Goal: Information Seeking & Learning: Learn about a topic

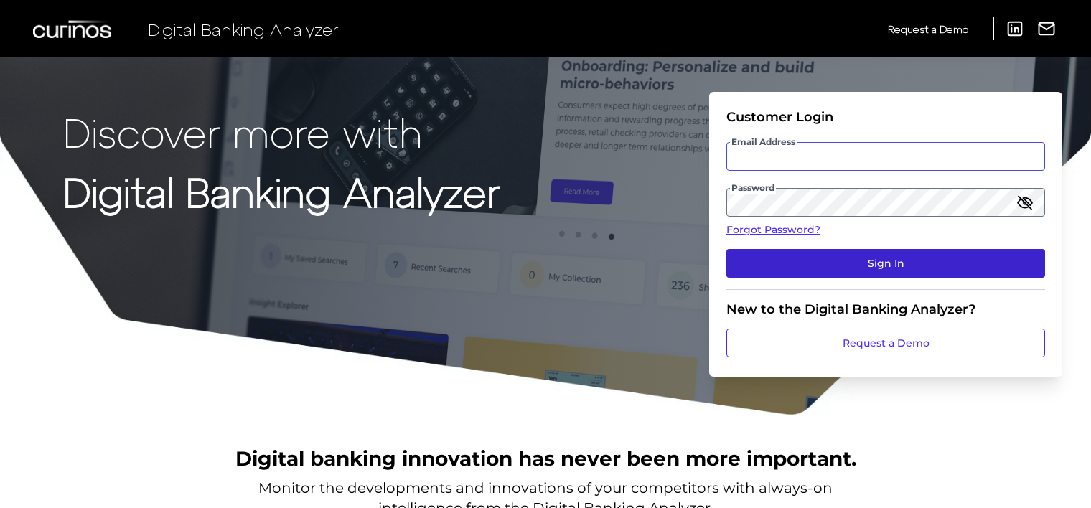
type input "[EMAIL_ADDRESS][DOMAIN_NAME]"
click at [816, 260] on button "Sign In" at bounding box center [885, 263] width 319 height 29
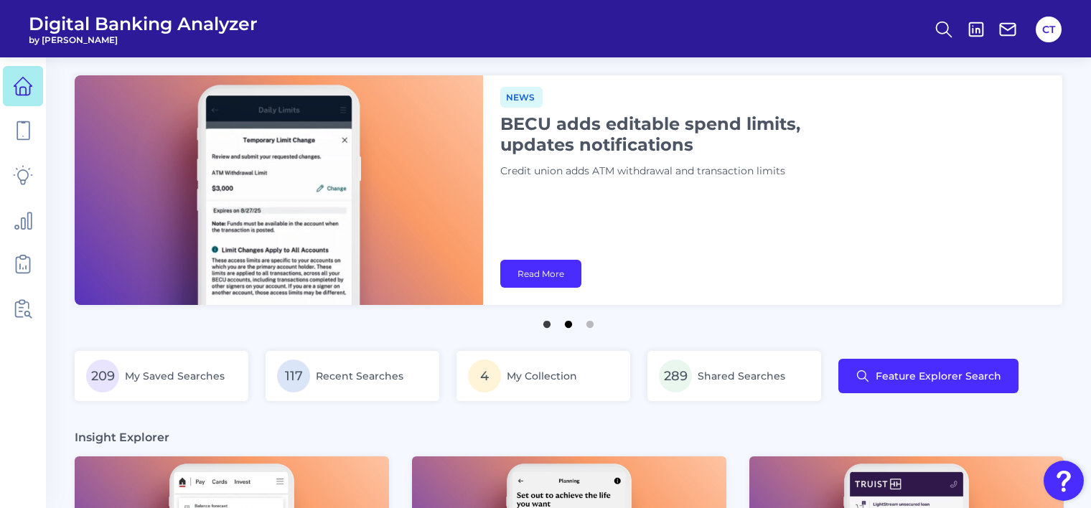
click at [571, 324] on button "2" at bounding box center [568, 321] width 14 height 14
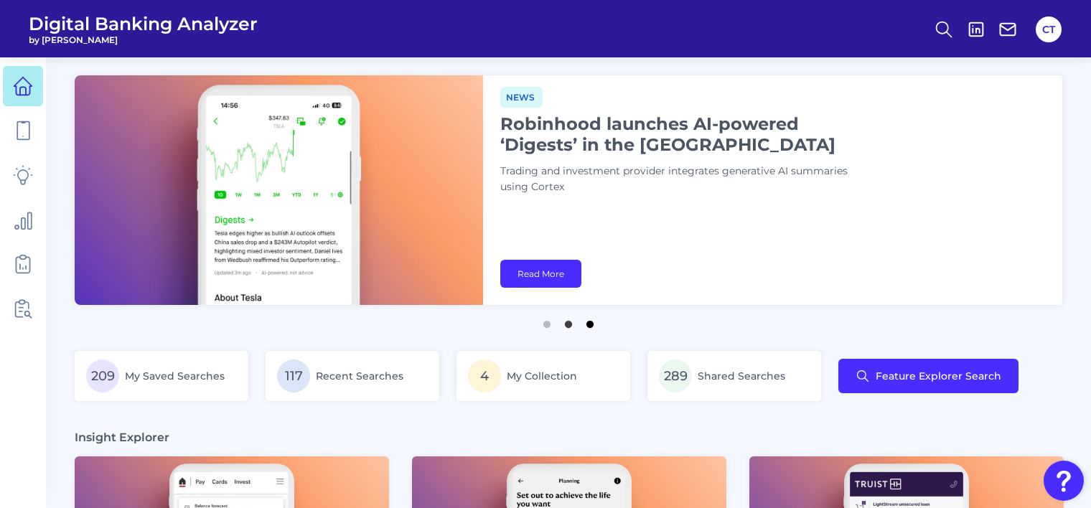
click at [591, 322] on button "3" at bounding box center [590, 321] width 14 height 14
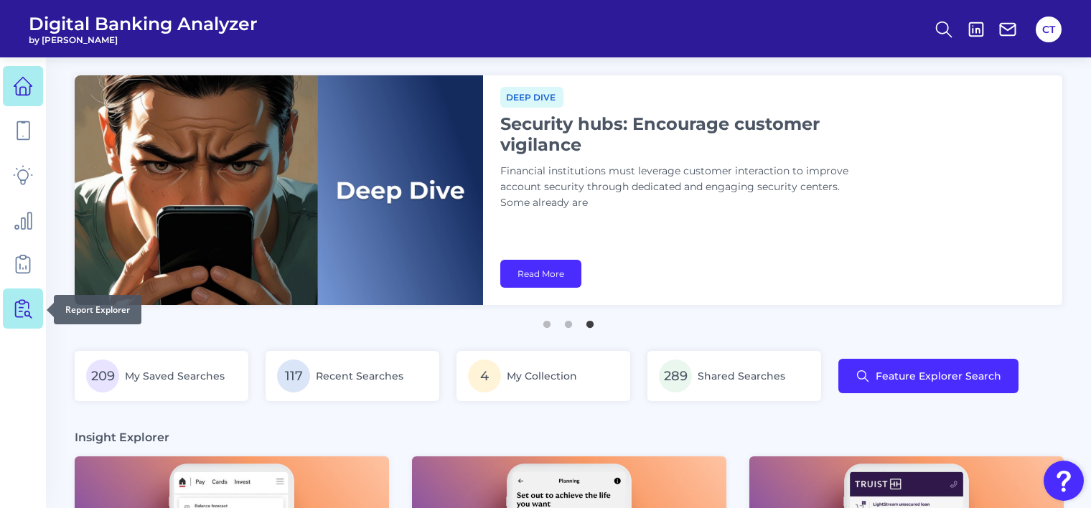
click at [22, 313] on icon at bounding box center [23, 309] width 20 height 20
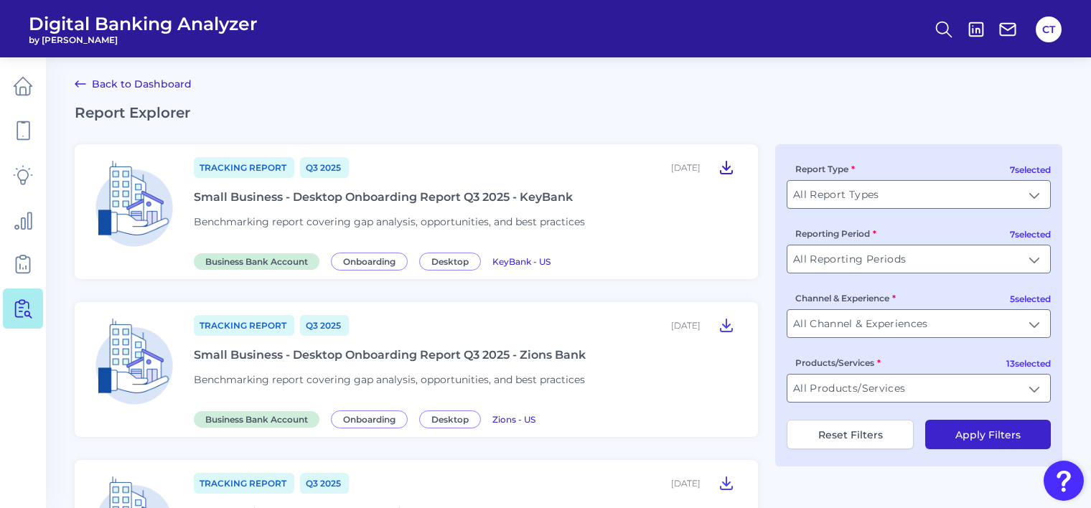
click at [720, 169] on icon at bounding box center [726, 167] width 17 height 17
click at [27, 225] on icon at bounding box center [23, 220] width 17 height 17
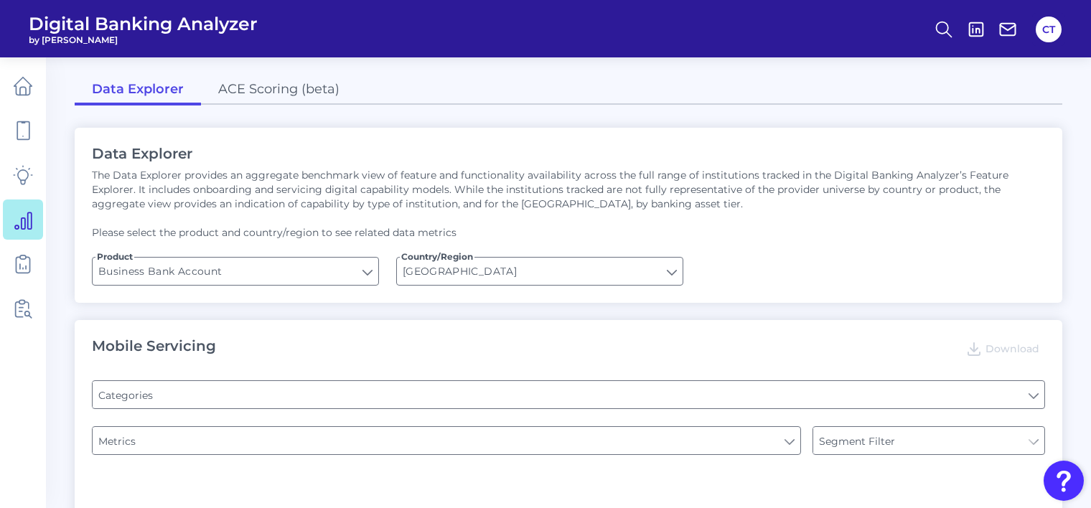
type input "Type of Institution"
type input "Pre-login Features"
type input "Channel"
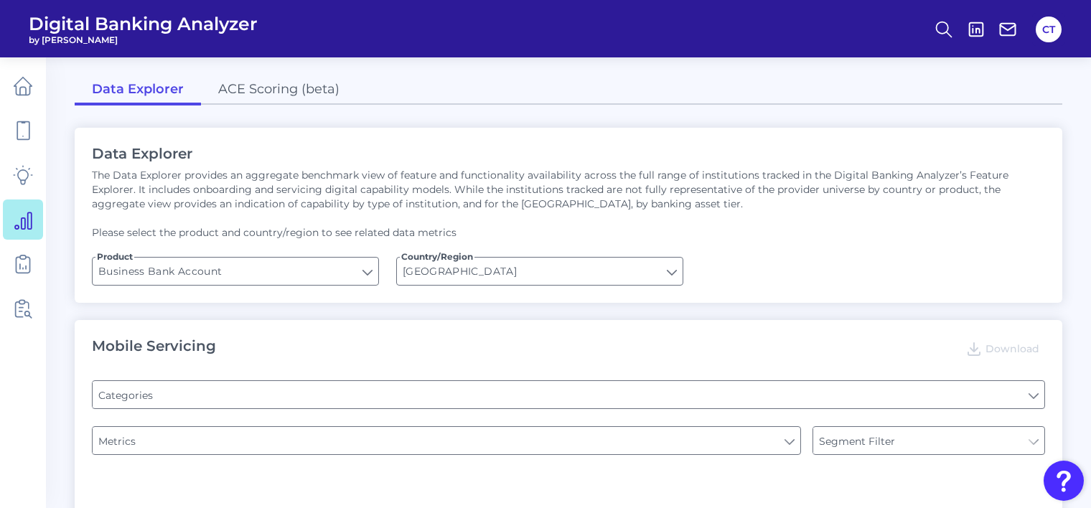
type input "Login"
type input "Upon opening the app are users immediately prompted to use Touch/Face ID to log…"
type input "Does it offer third-party single sign on?"
type input "Can you apply for the PRODUCT as a new to brand customer on ANY digital channel?"
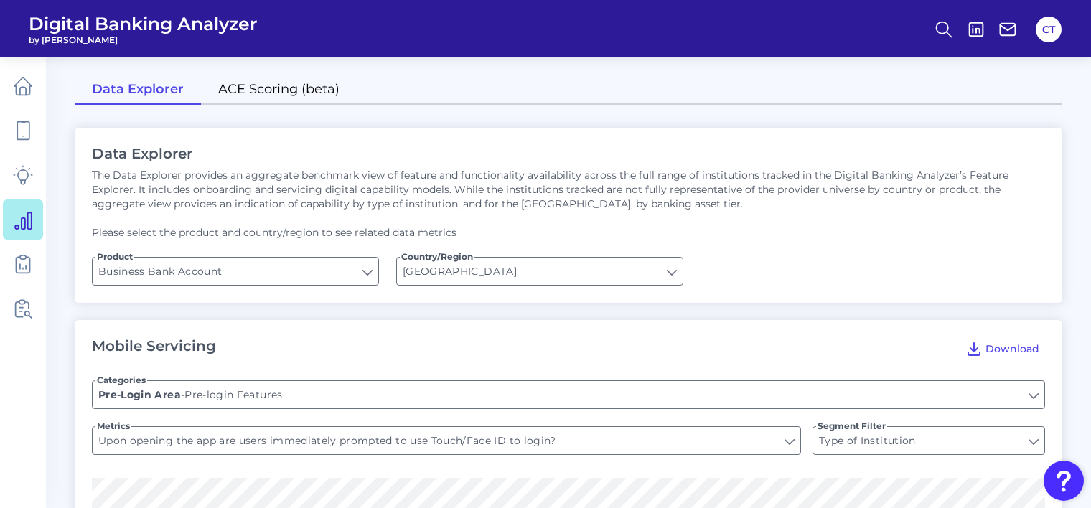
click at [304, 95] on link "ACE Scoring (beta)" at bounding box center [279, 90] width 156 height 30
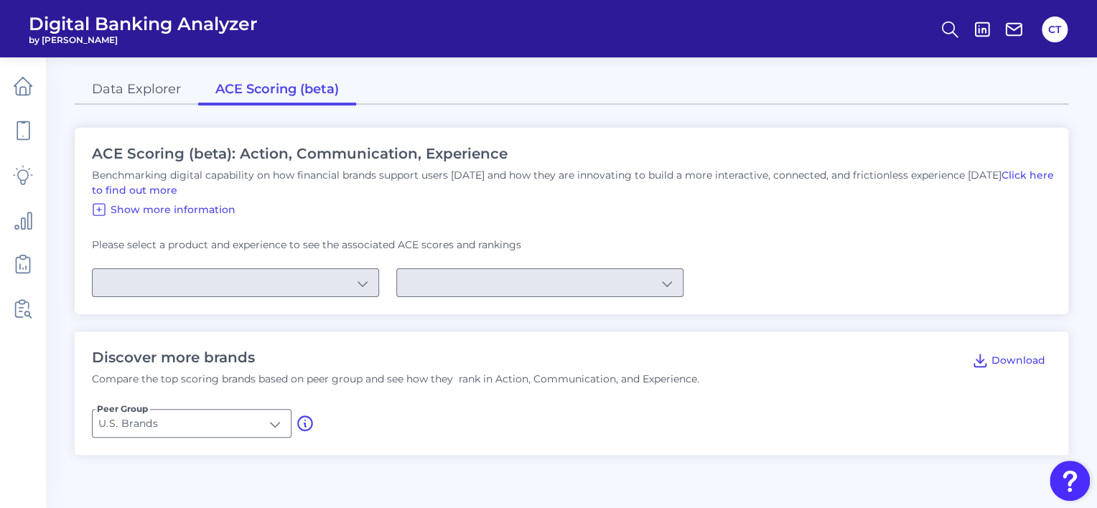
type input "Checking / Current Account"
type input "Mobile Servicing"
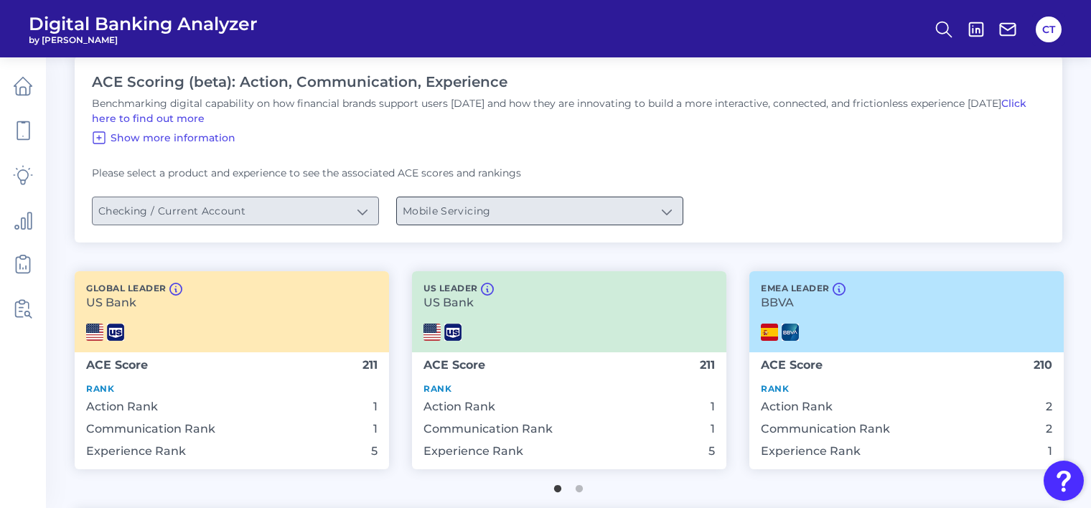
scroll to position [287, 0]
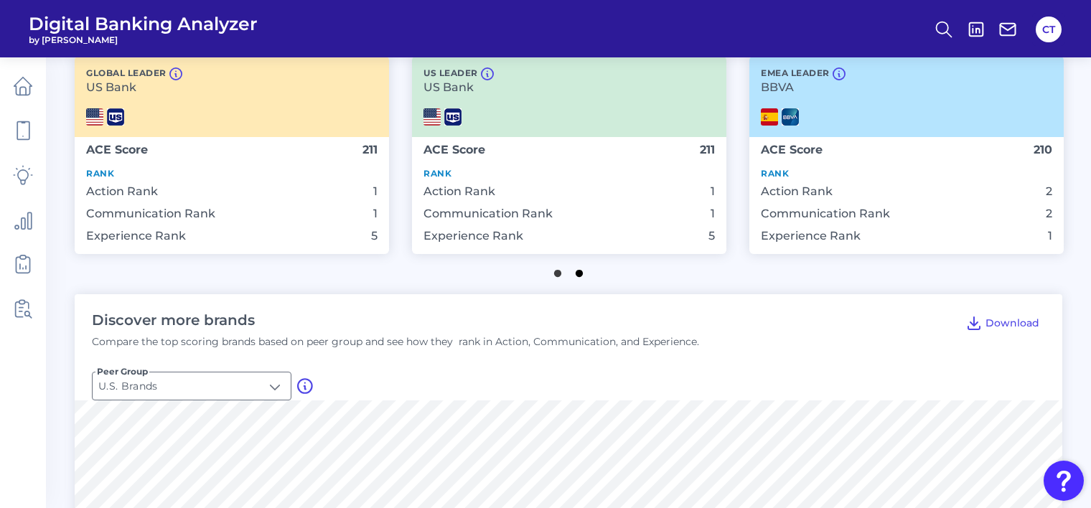
click at [580, 276] on button "2" at bounding box center [579, 270] width 14 height 14
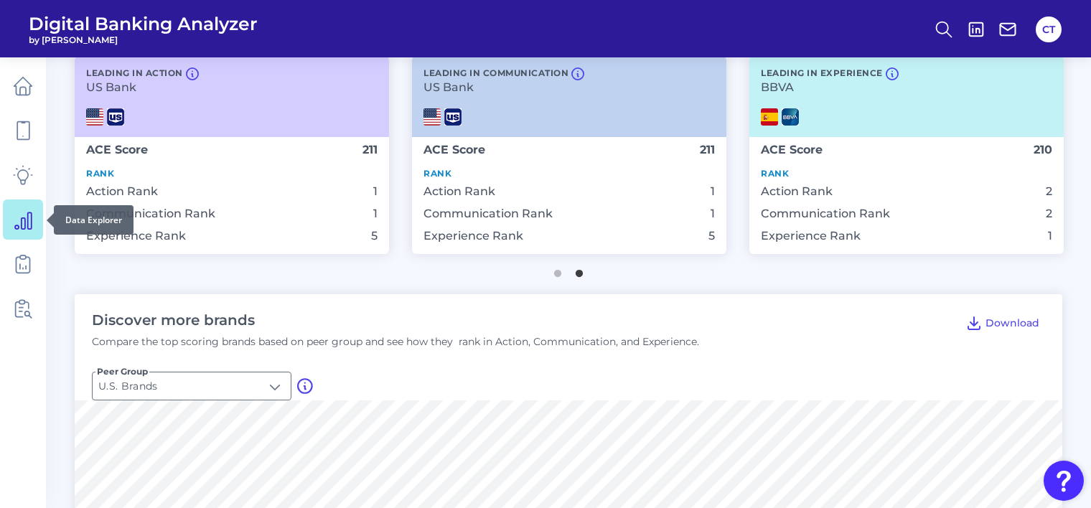
click at [33, 223] on link at bounding box center [23, 220] width 40 height 40
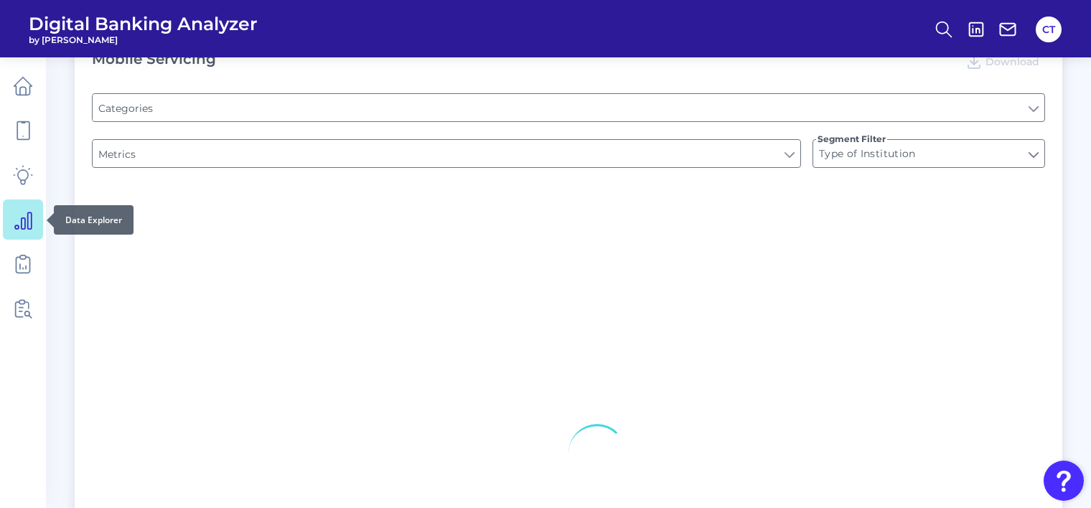
type input "Pre-login Features"
type input "Login"
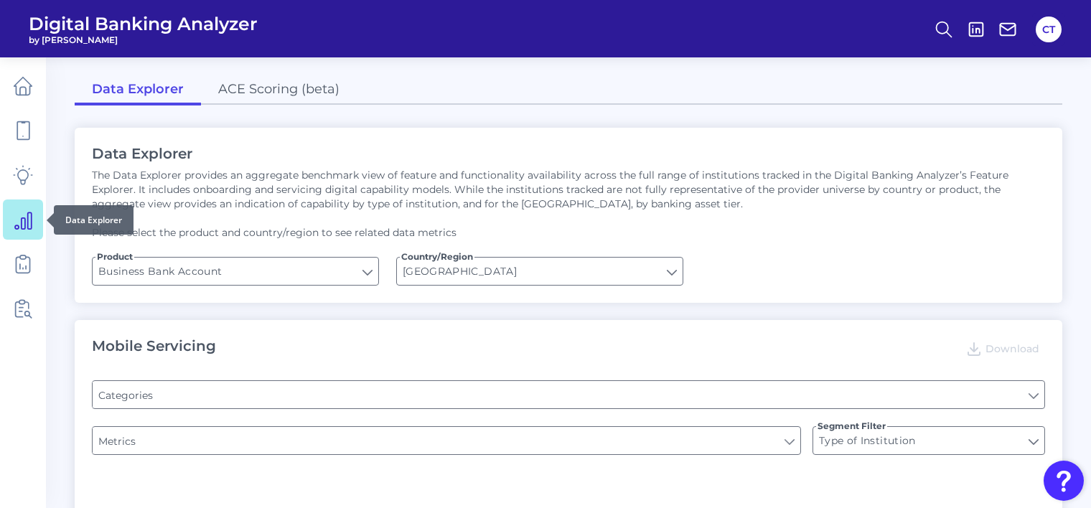
type input "Channel"
type input "Upon opening the app are users immediately prompted to use Touch/Face ID to log…"
type input "Does it offer third-party single sign on?"
type input "Can you apply for the PRODUCT as a new to brand customer on ANY digital channel?"
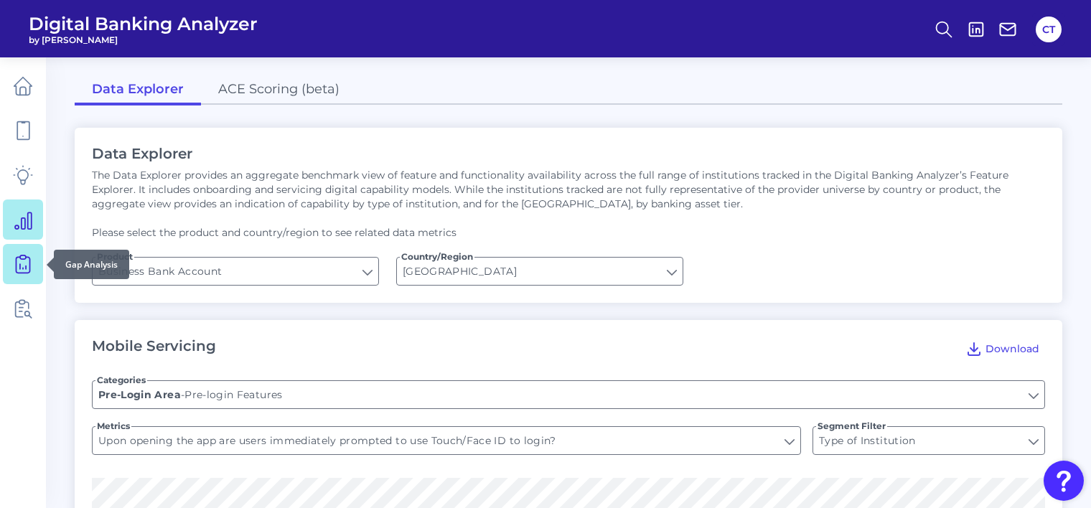
click at [29, 261] on icon at bounding box center [23, 265] width 14 height 16
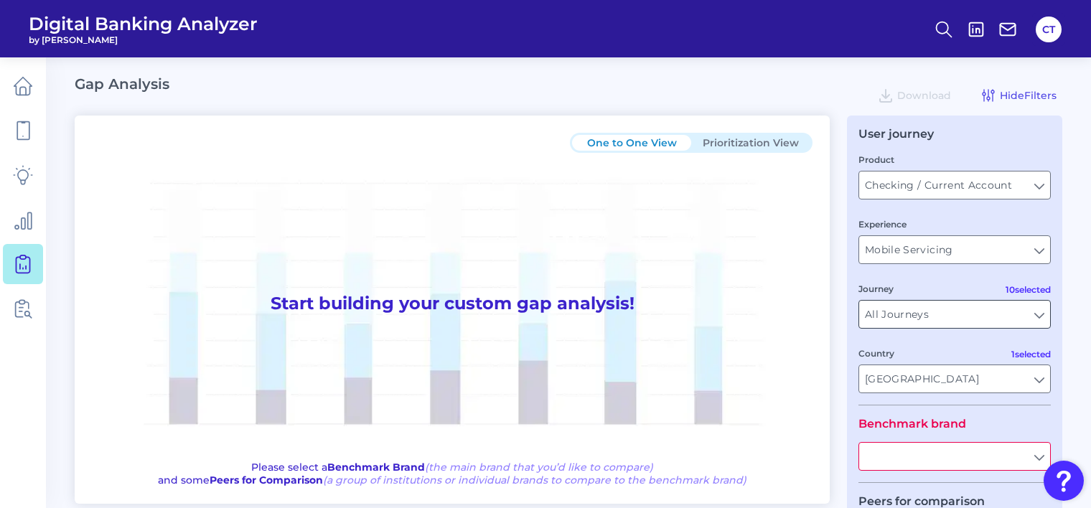
scroll to position [210, 0]
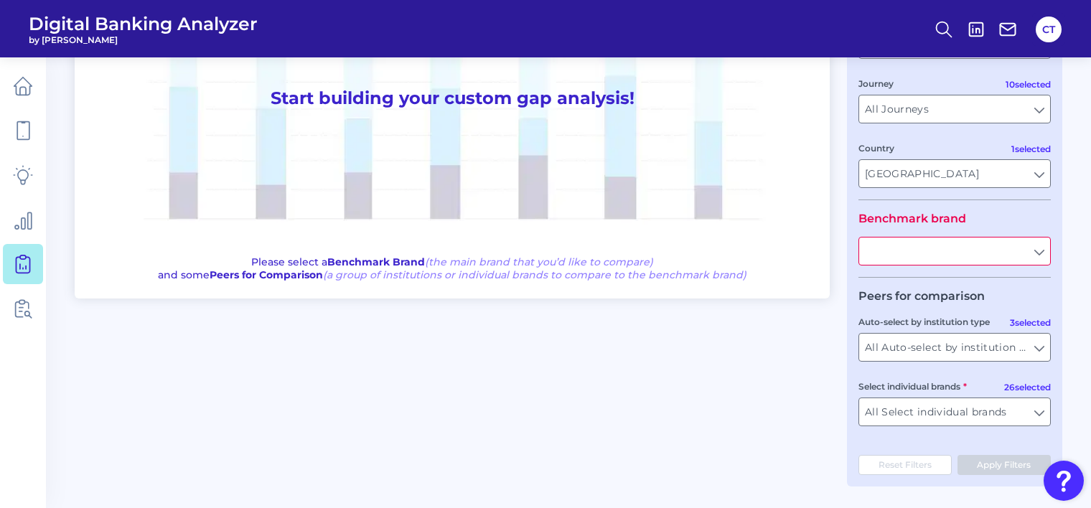
click at [929, 250] on input "text" at bounding box center [954, 251] width 191 height 27
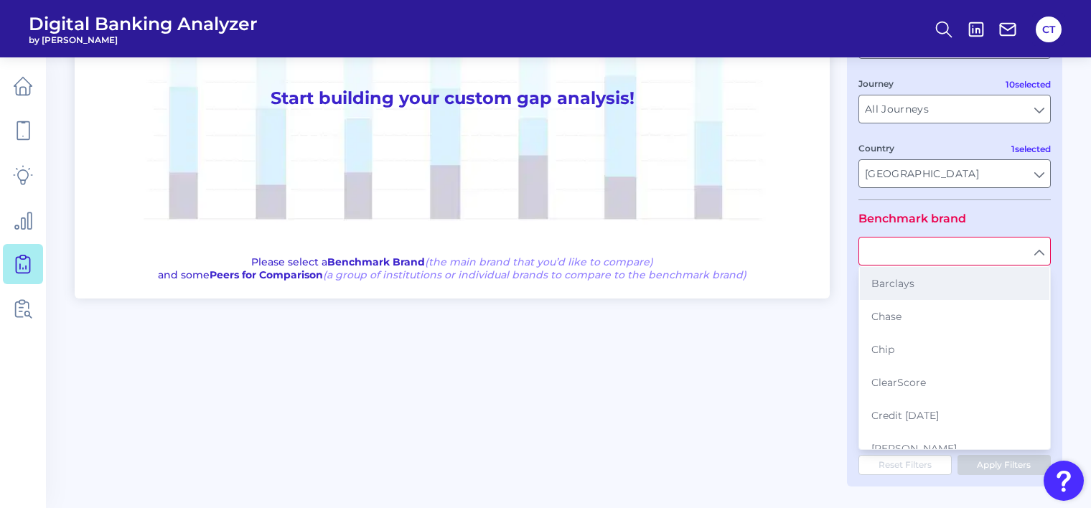
click at [911, 278] on span "Barclays" at bounding box center [892, 283] width 43 height 13
type input "Barclays"
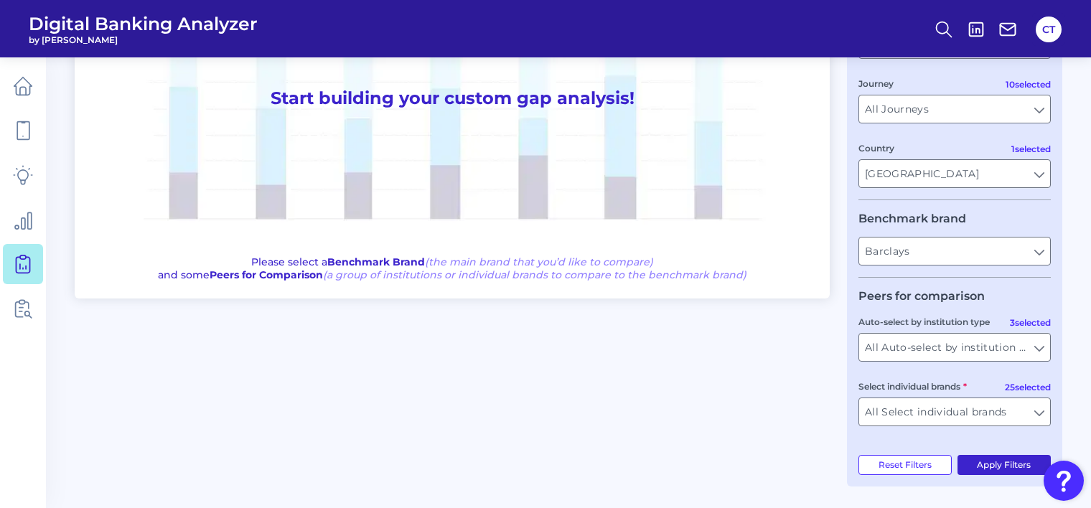
click at [980, 462] on button "Apply Filters" at bounding box center [1004, 465] width 94 height 20
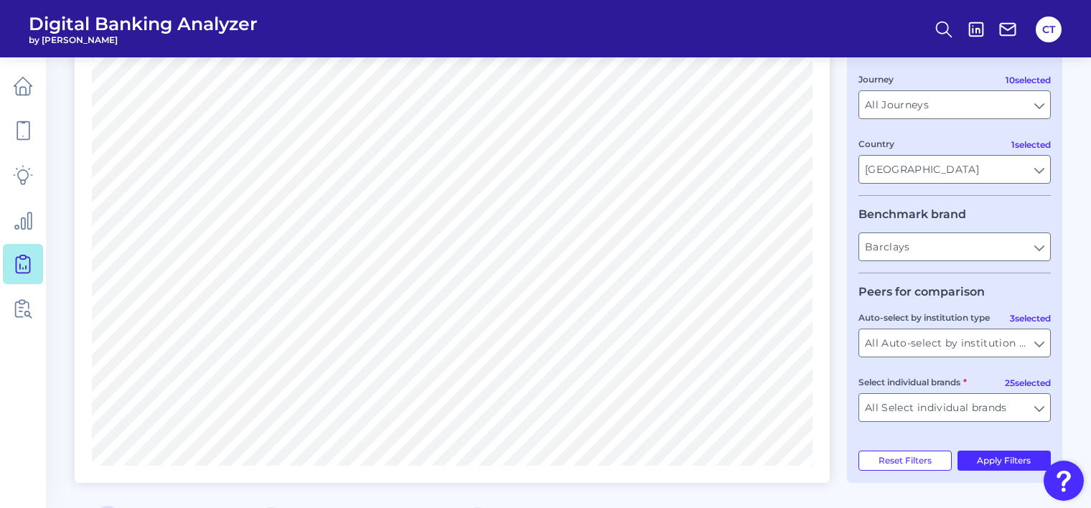
scroll to position [353, 0]
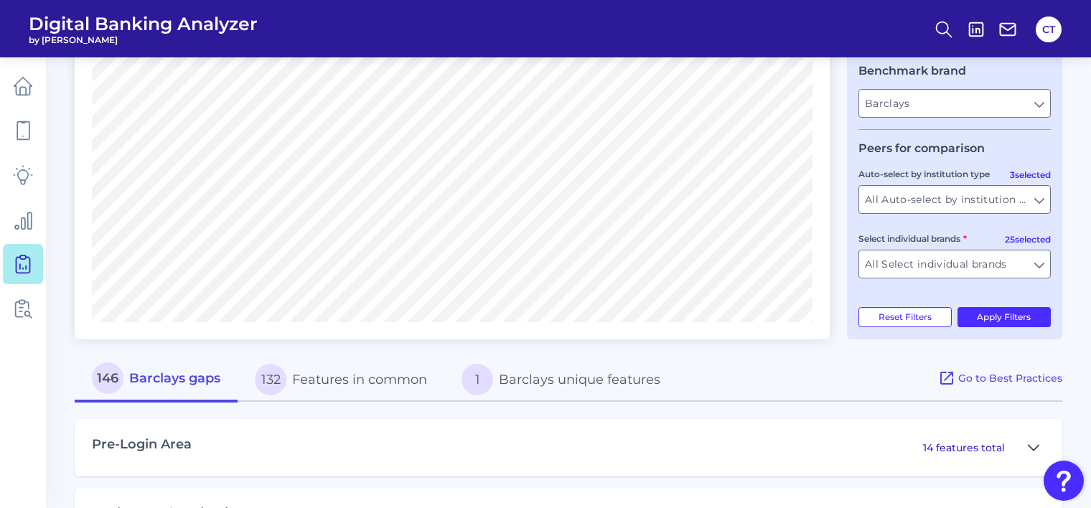
click at [1036, 448] on icon at bounding box center [1033, 447] width 11 height 17
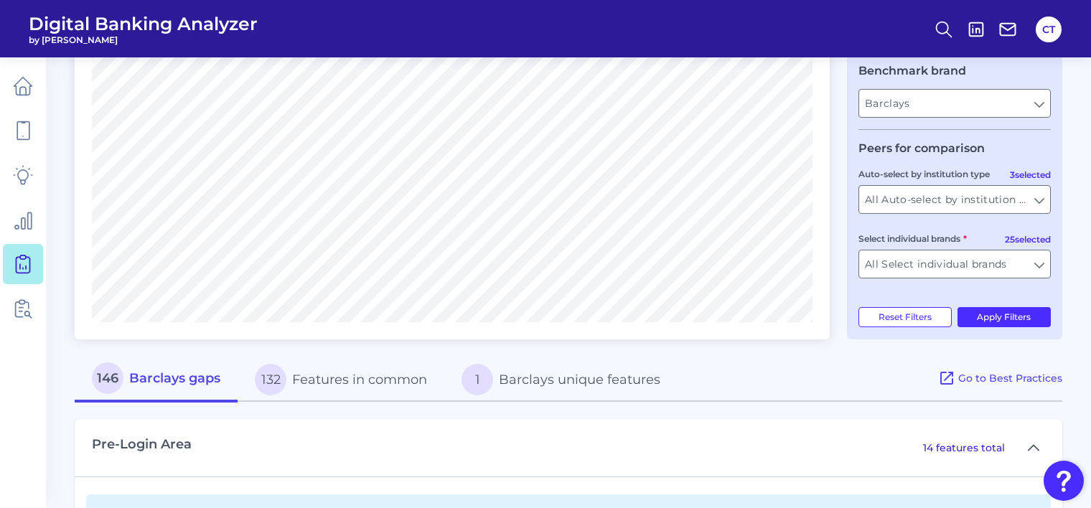
scroll to position [568, 0]
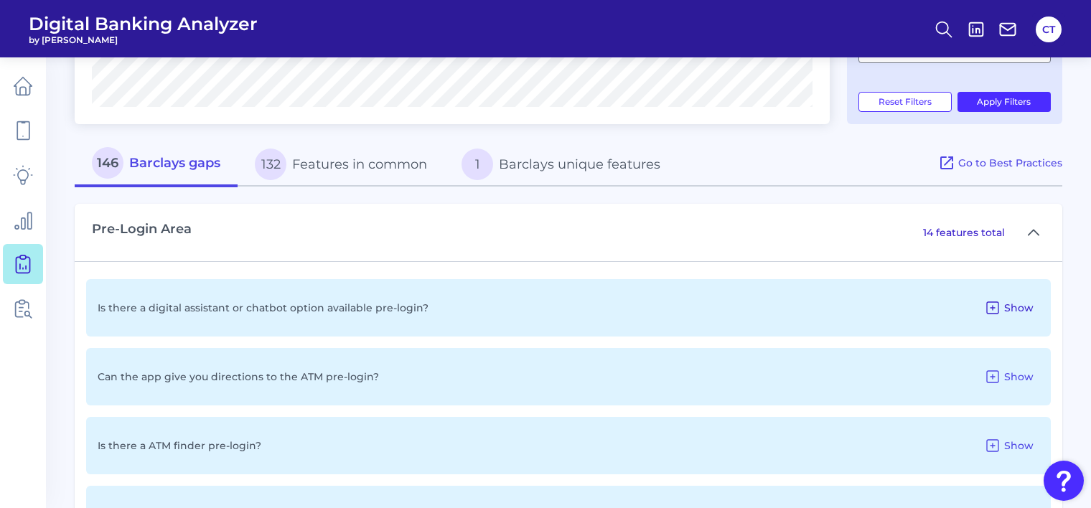
click at [990, 306] on icon at bounding box center [992, 307] width 17 height 17
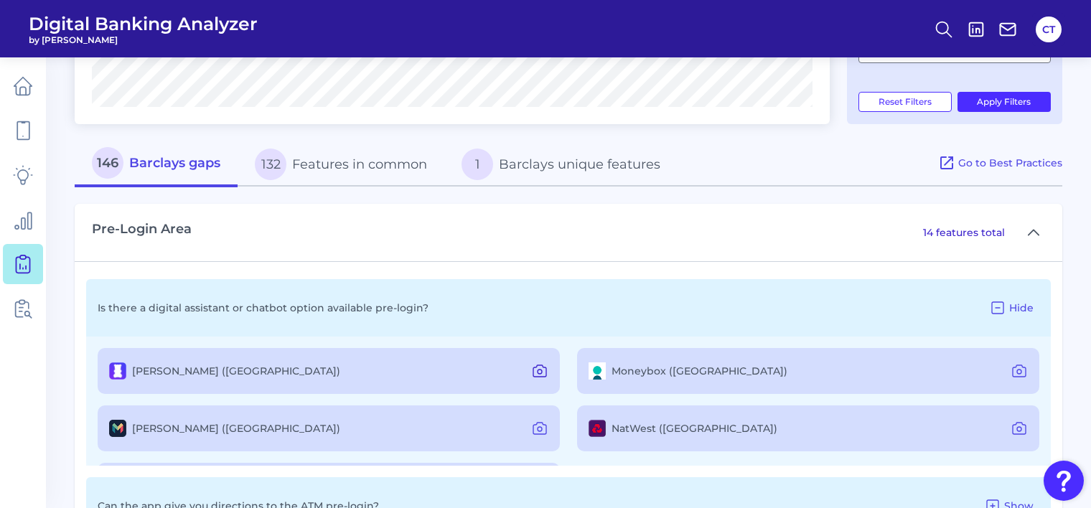
click at [531, 372] on icon at bounding box center [539, 370] width 17 height 17
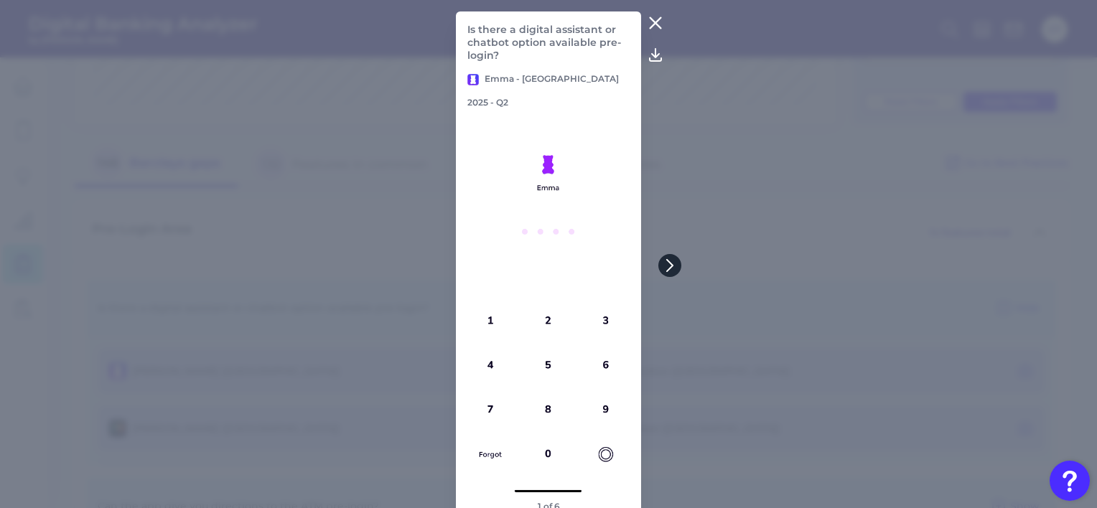
click at [672, 268] on icon at bounding box center [669, 265] width 13 height 13
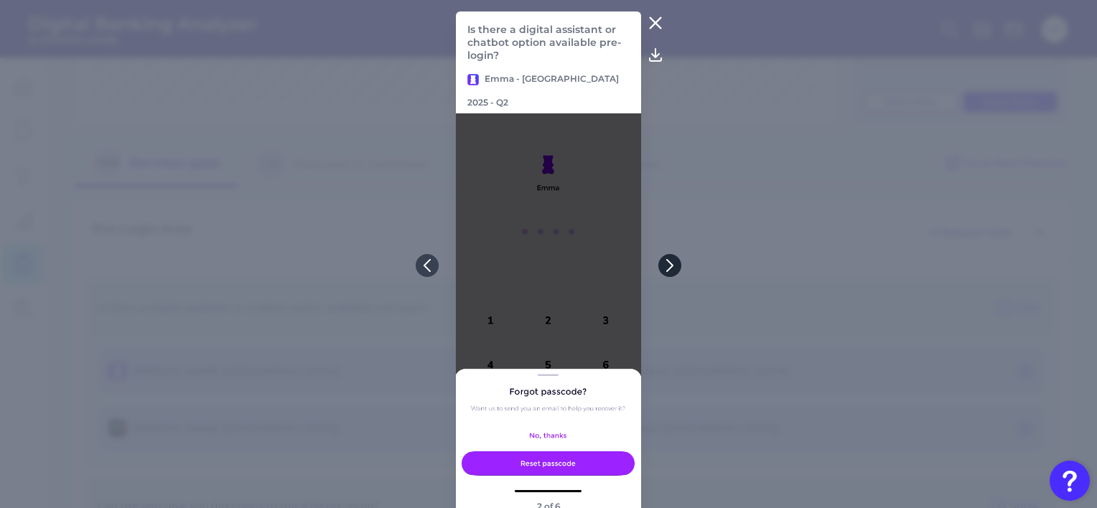
click at [672, 268] on icon at bounding box center [669, 265] width 13 height 13
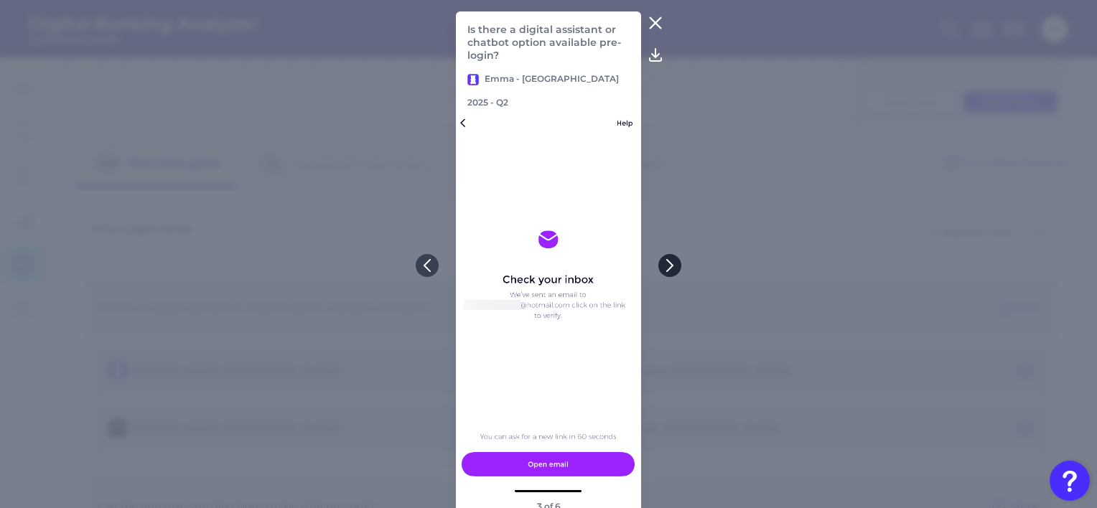
click at [672, 268] on icon at bounding box center [669, 265] width 13 height 13
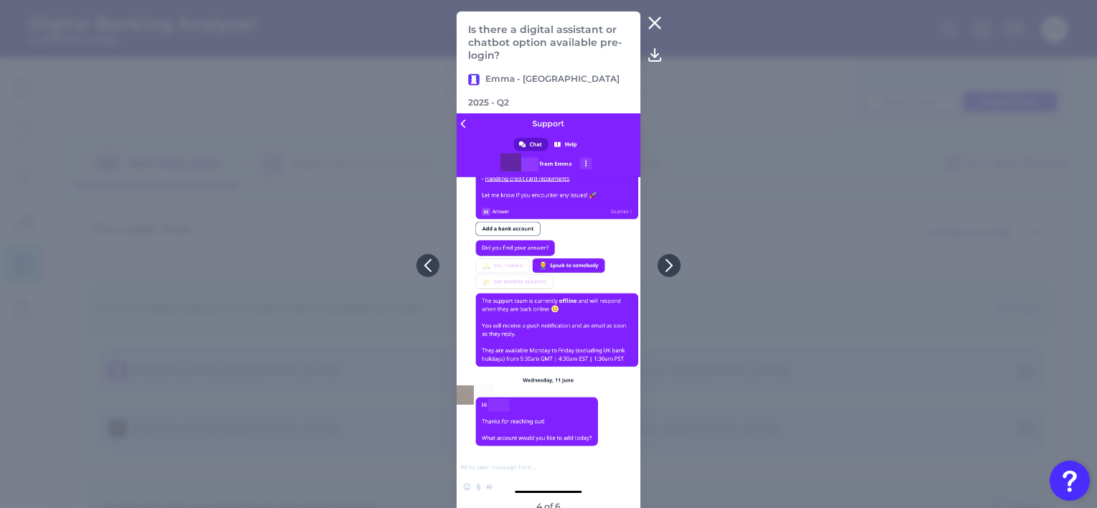
click at [652, 21] on icon at bounding box center [654, 22] width 17 height 17
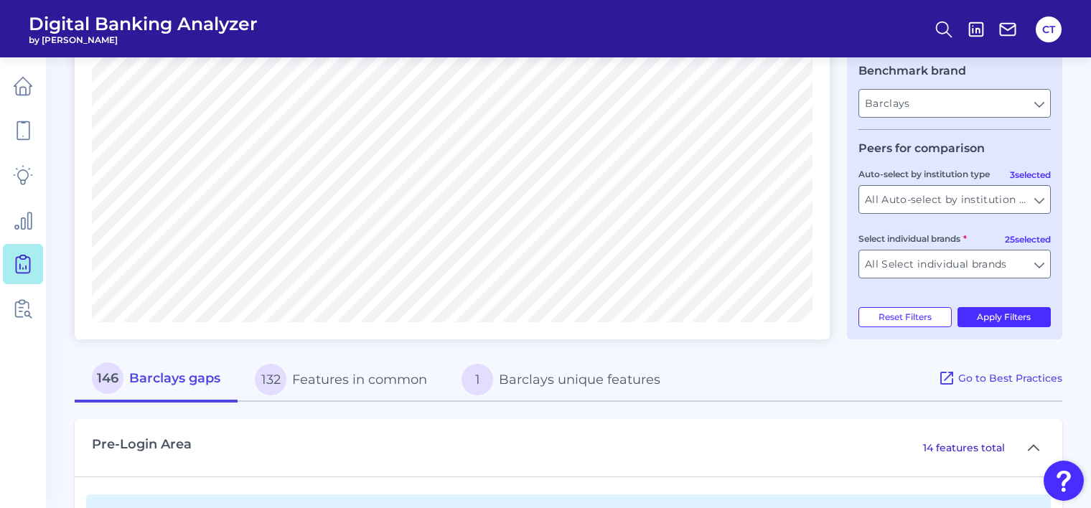
scroll to position [281, 0]
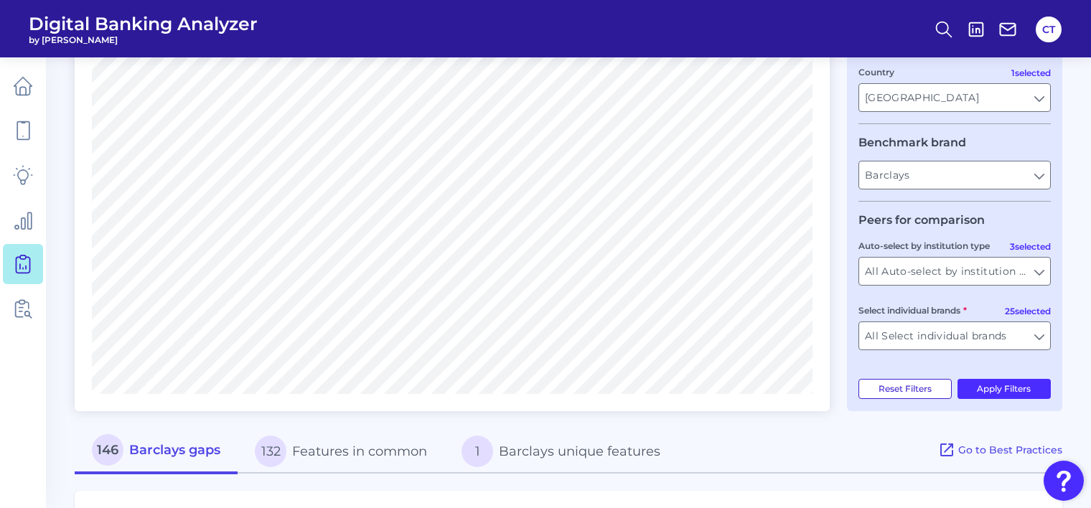
click at [882, 394] on button "Reset Filters" at bounding box center [904, 389] width 93 height 20
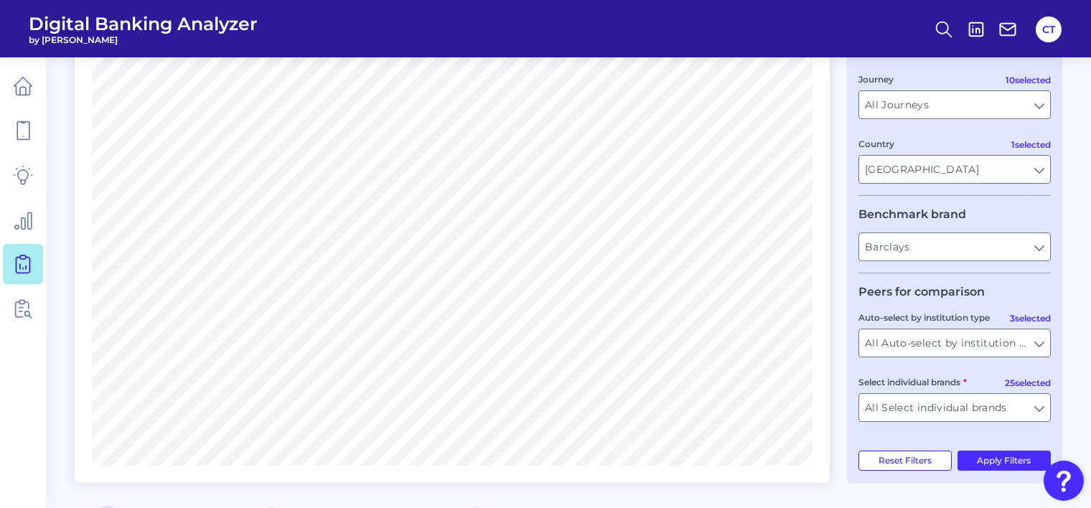
type input "All Select individual brands"
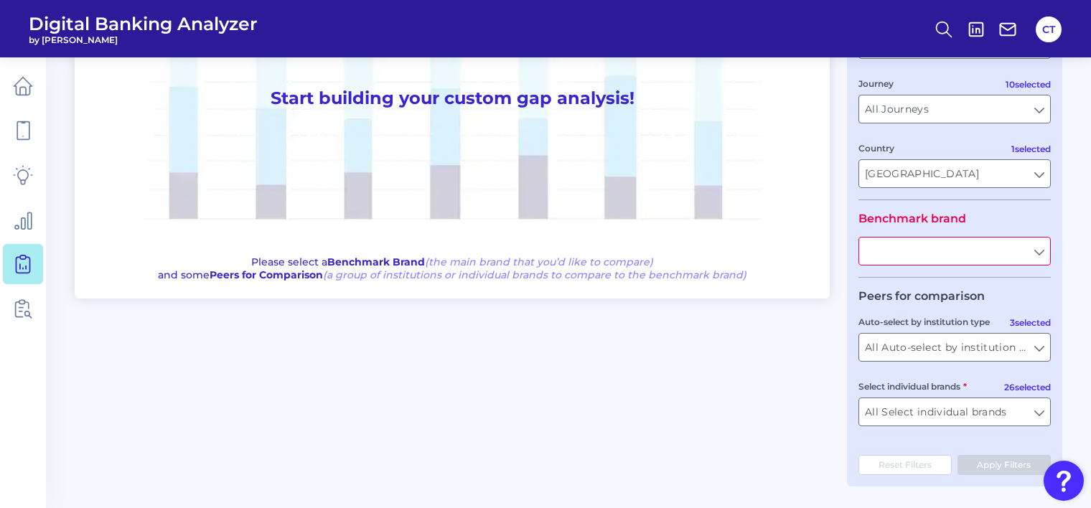
scroll to position [0, 0]
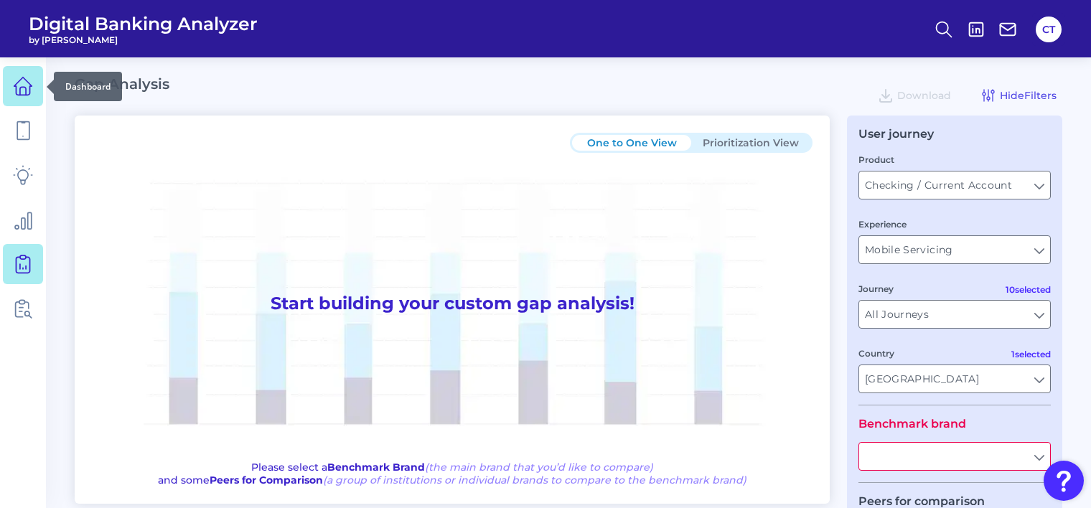
click at [24, 83] on icon at bounding box center [23, 86] width 20 height 20
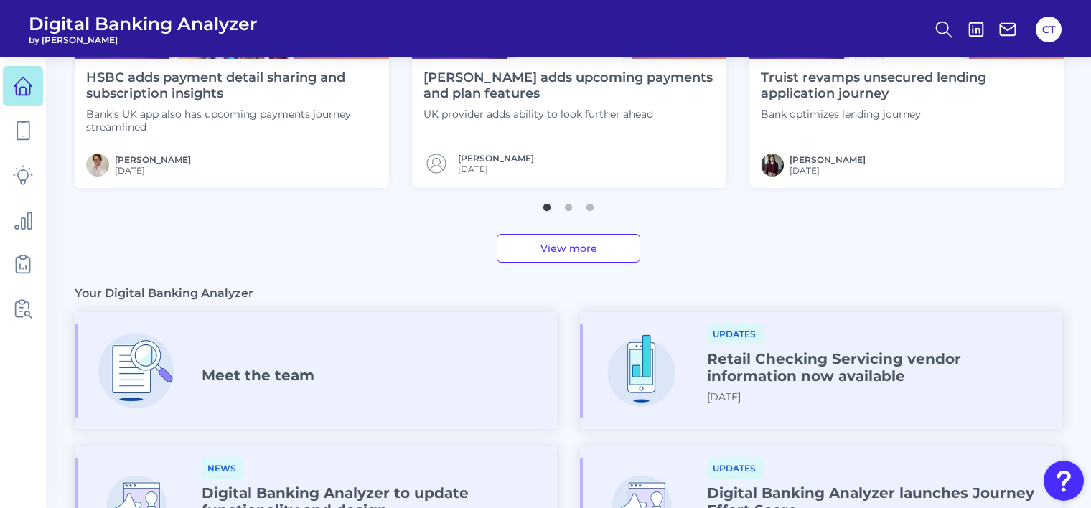
scroll to position [790, 0]
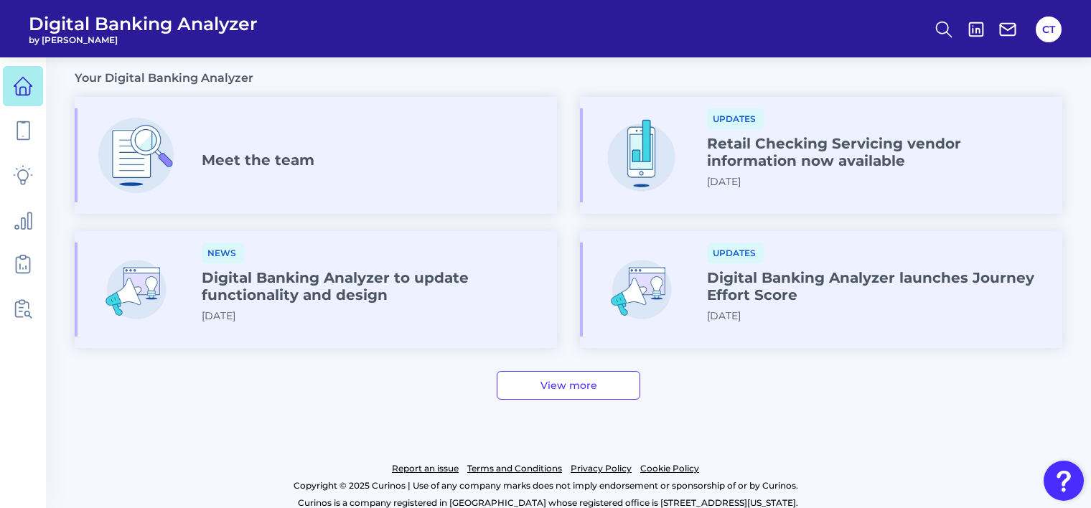
click at [548, 381] on link "View more" at bounding box center [569, 385] width 144 height 29
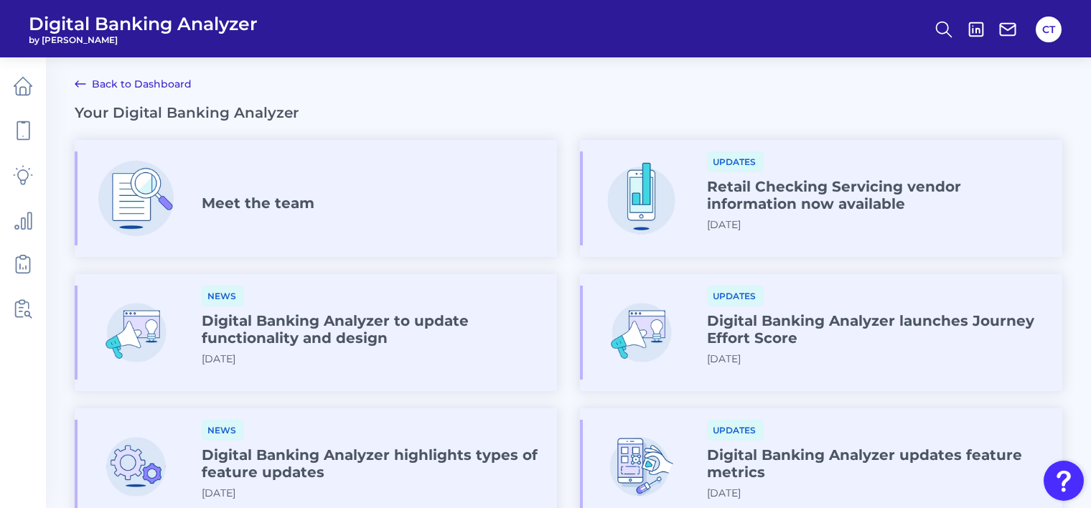
click at [274, 224] on div "Meet the team" at bounding box center [316, 198] width 482 height 94
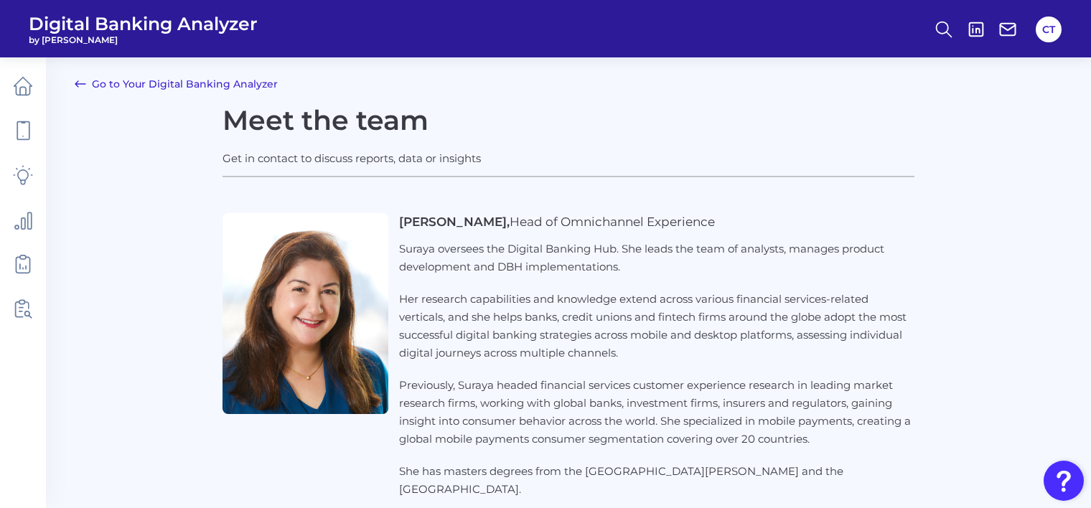
click at [163, 83] on link "Go to Your Digital Banking Analyzer" at bounding box center [176, 83] width 203 height 17
